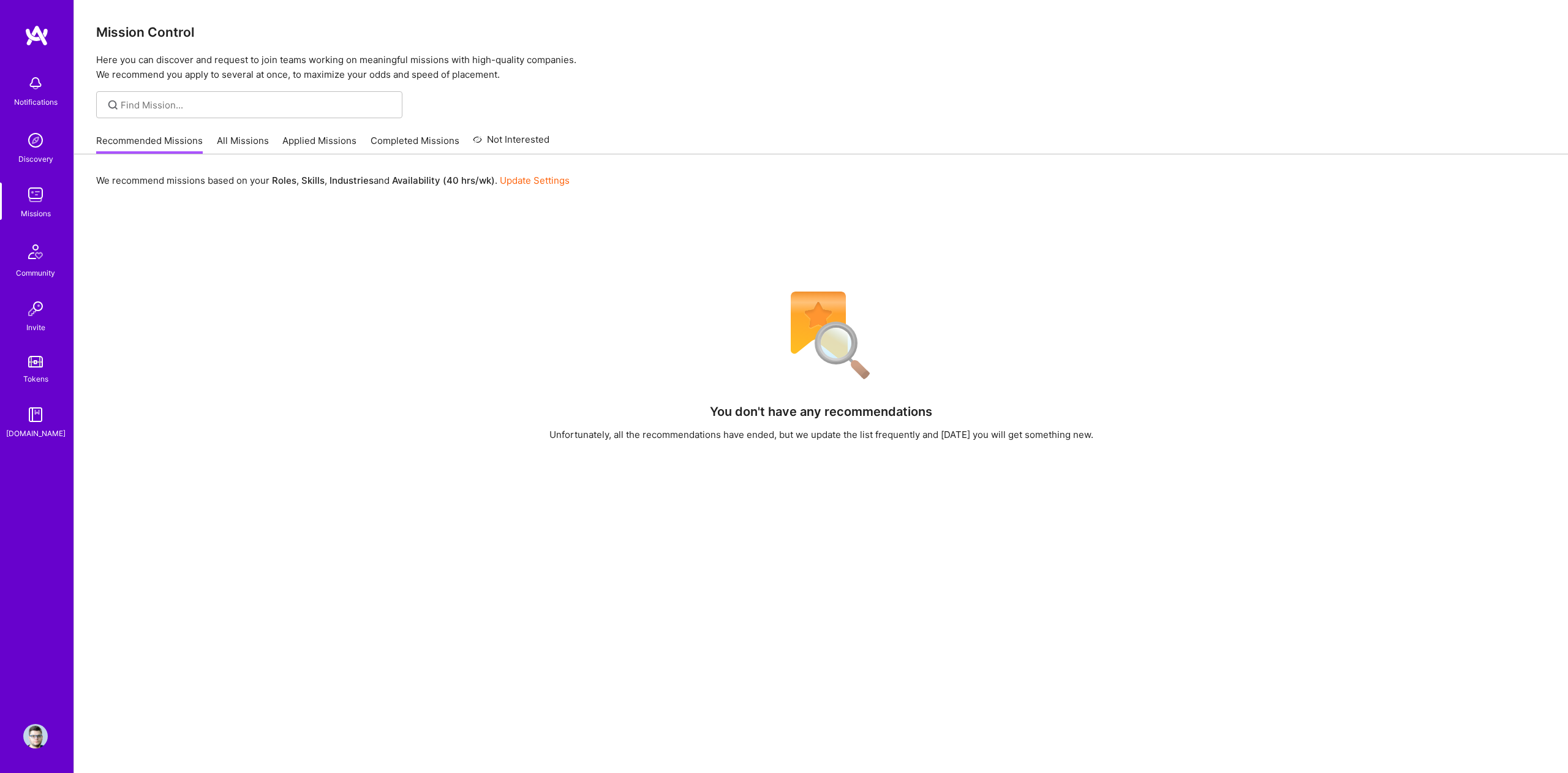
scroll to position [3, 0]
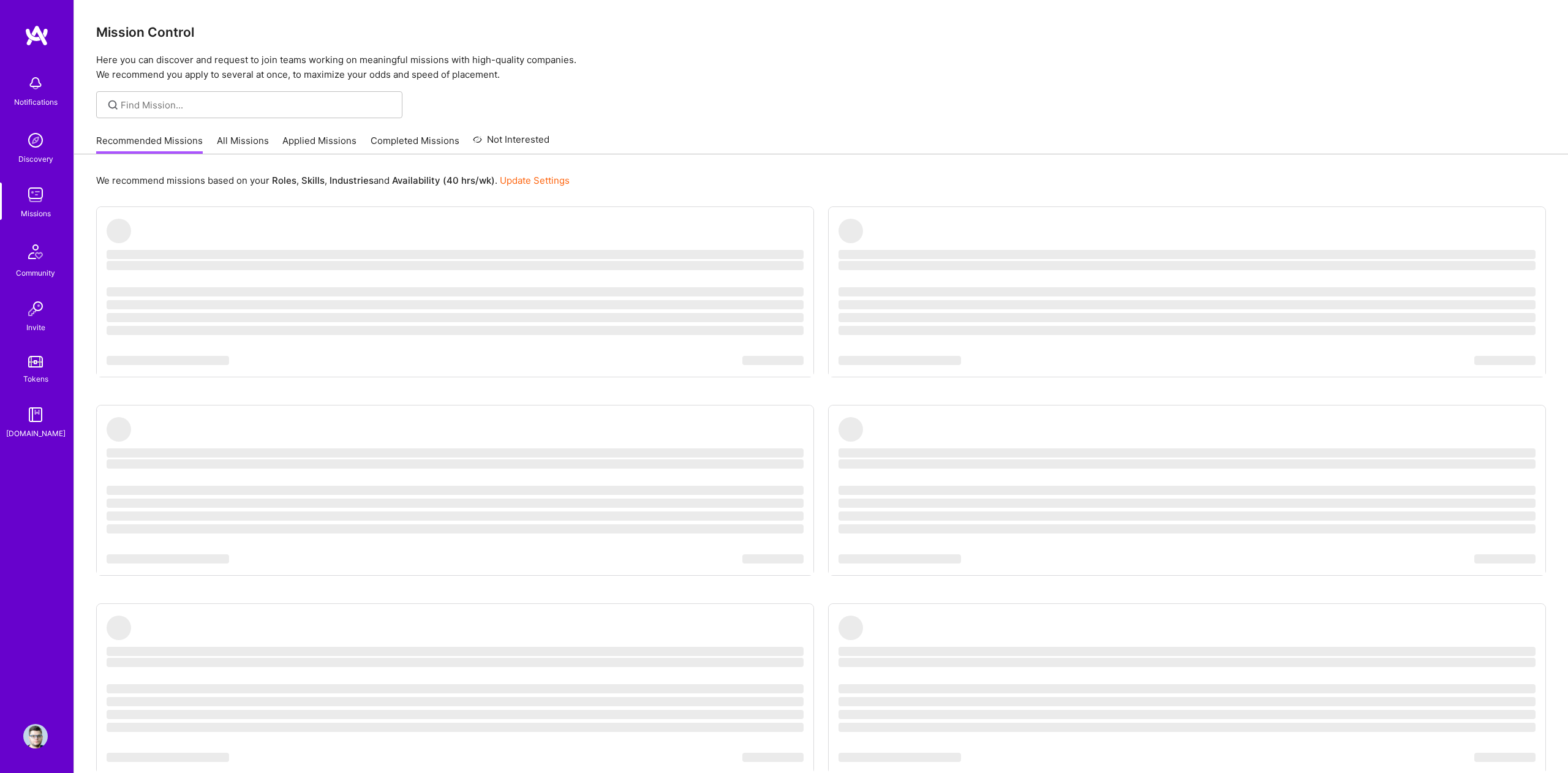
scroll to position [2, 0]
